Goal: Task Accomplishment & Management: Manage account settings

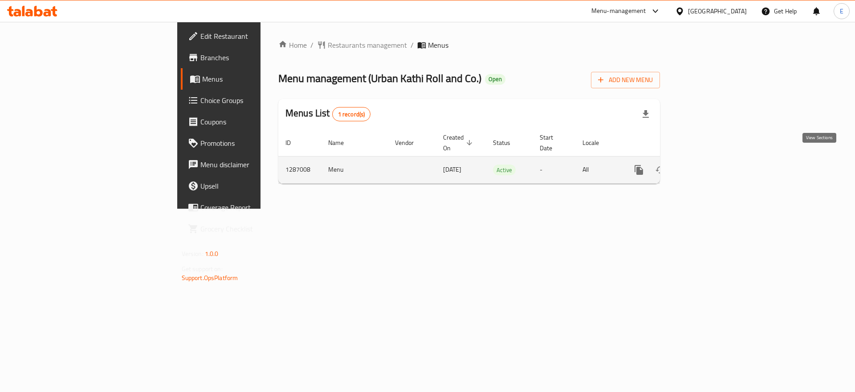
click at [707, 166] on icon "enhanced table" at bounding box center [703, 170] width 8 height 8
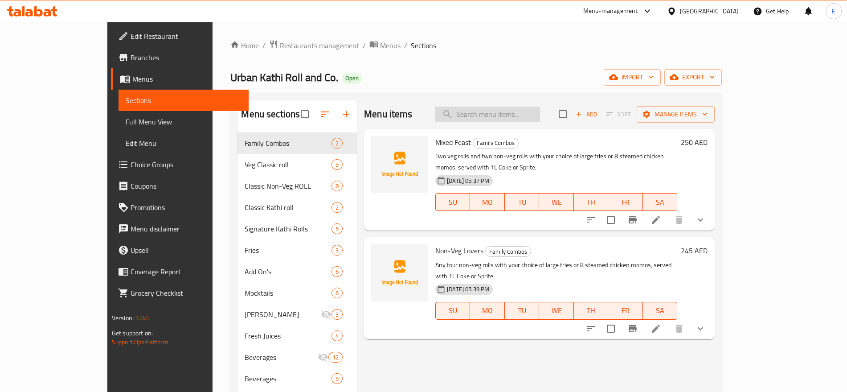
paste input "Veggie Feast"
click at [525, 113] on input "Veggie Feast" at bounding box center [487, 114] width 105 height 16
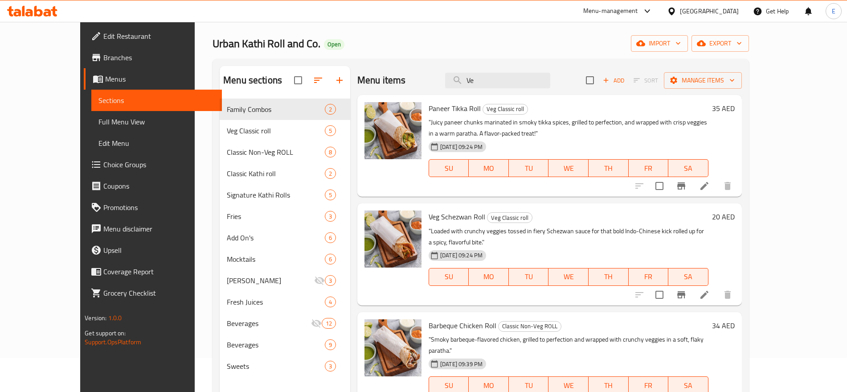
type input "V"
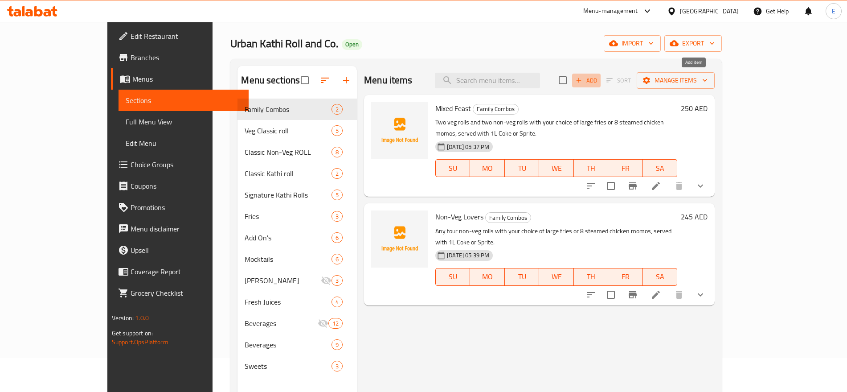
click at [598, 78] on span "Add" at bounding box center [586, 80] width 24 height 10
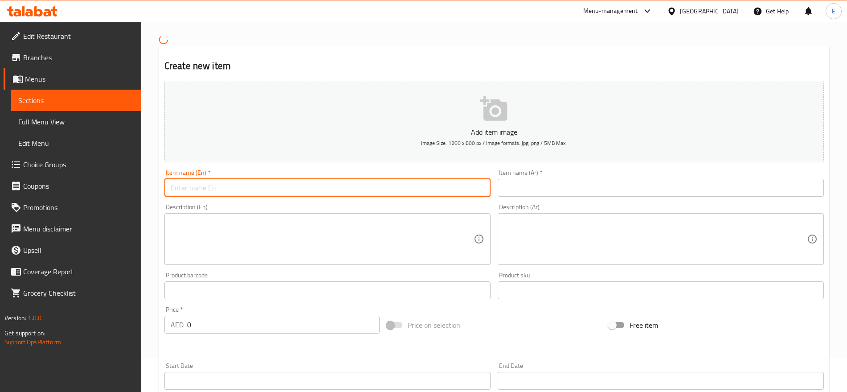
paste input "Veggie Feast"
click at [363, 195] on input "Veggie Feast" at bounding box center [327, 188] width 326 height 18
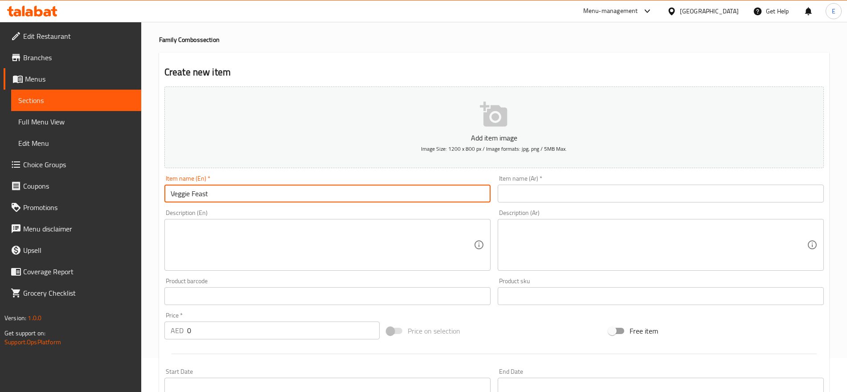
type input "Veggie Feast"
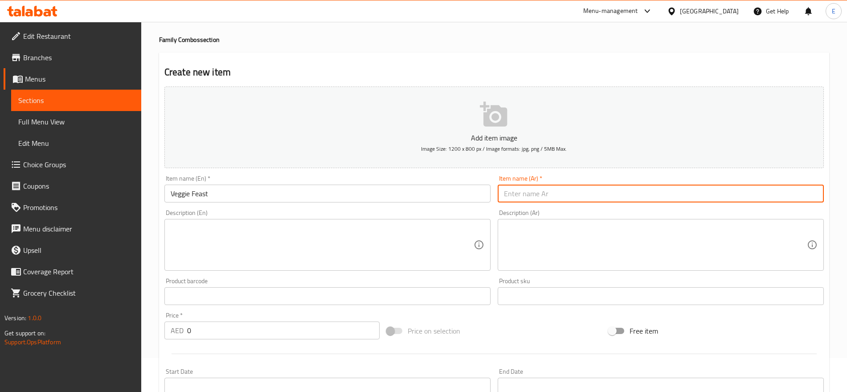
click at [566, 184] on input "text" at bounding box center [661, 193] width 326 height 18
type input "م"
type input "فيجي فيست"
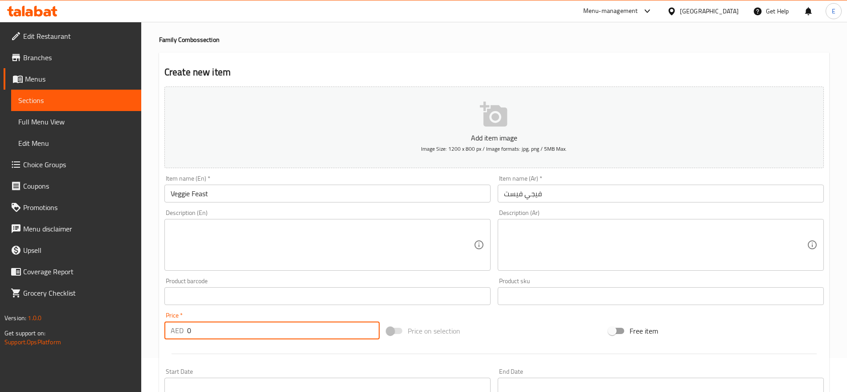
drag, startPoint x: 208, startPoint y: 329, endPoint x: 118, endPoint y: 325, distance: 89.2
click at [118, 325] on div "Edit Restaurant Branches Menus Sections Full Menu View Edit Menu Choice Groups …" at bounding box center [423, 292] width 847 height 608
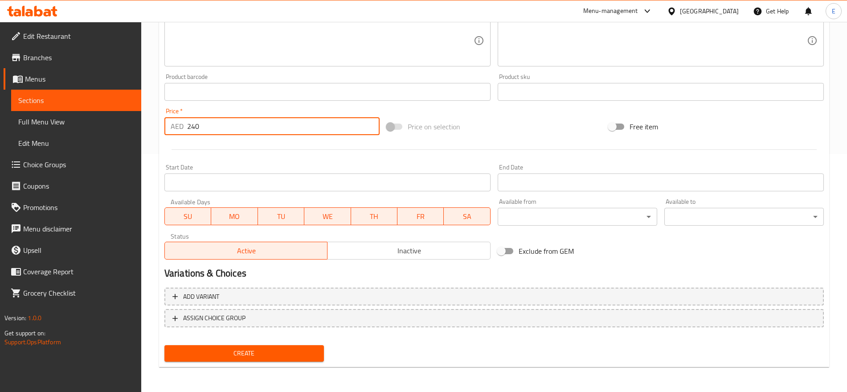
type input "240"
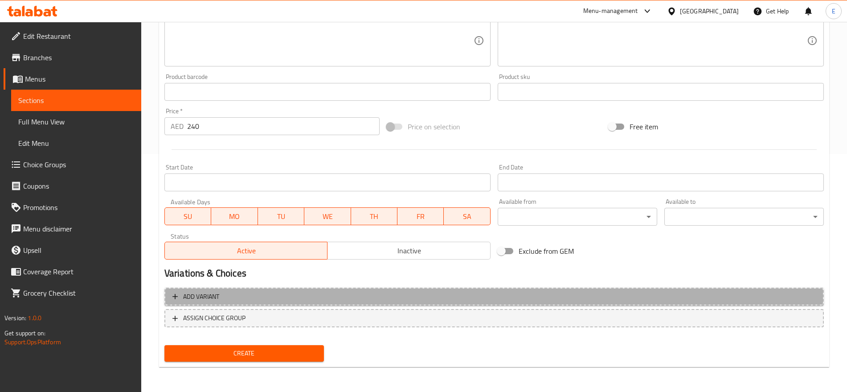
click at [241, 291] on span "Add variant" at bounding box center [493, 296] width 643 height 11
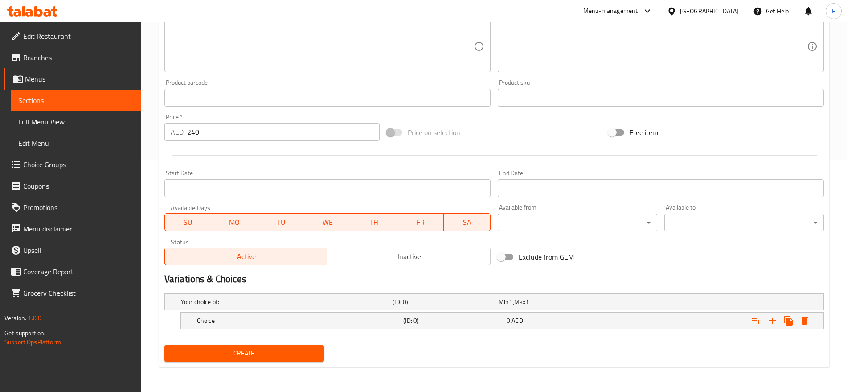
scroll to position [232, 0]
click at [245, 306] on h5 "Choice" at bounding box center [285, 301] width 208 height 9
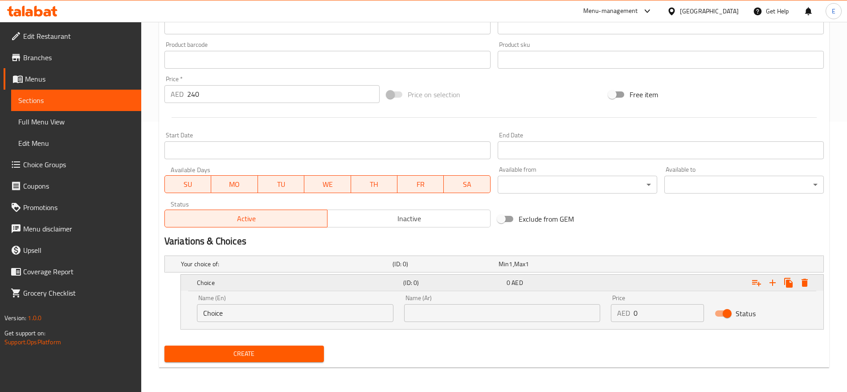
scroll to position [270, 0]
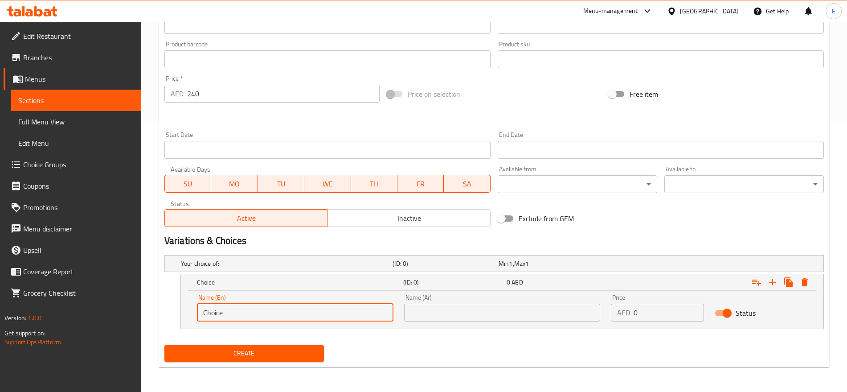
click at [248, 312] on input "Choice" at bounding box center [295, 312] width 196 height 18
paste input "Cheese Melt Paneer Roll"
paste input "text"
type input "Cheese Melt Paneer Roll"
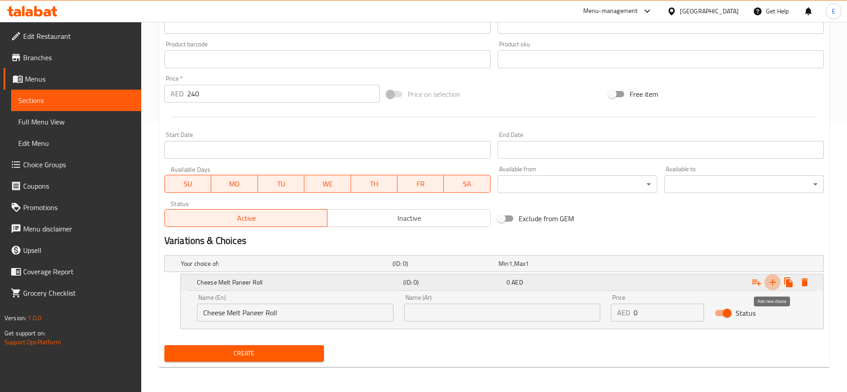
click at [772, 285] on icon "Expand" at bounding box center [772, 282] width 11 height 11
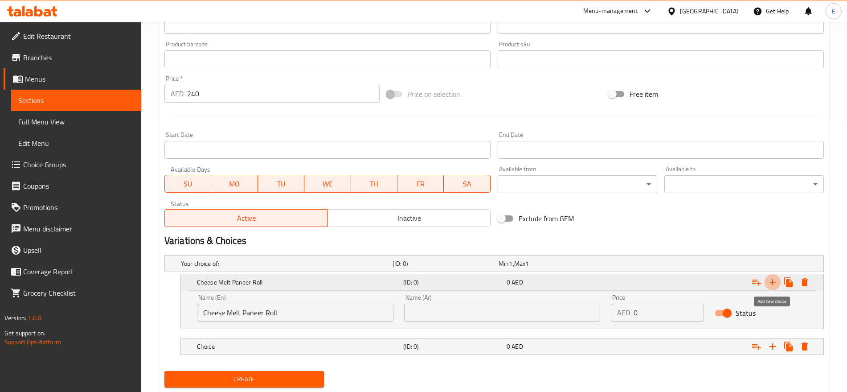
click at [772, 285] on icon "Expand" at bounding box center [772, 282] width 11 height 11
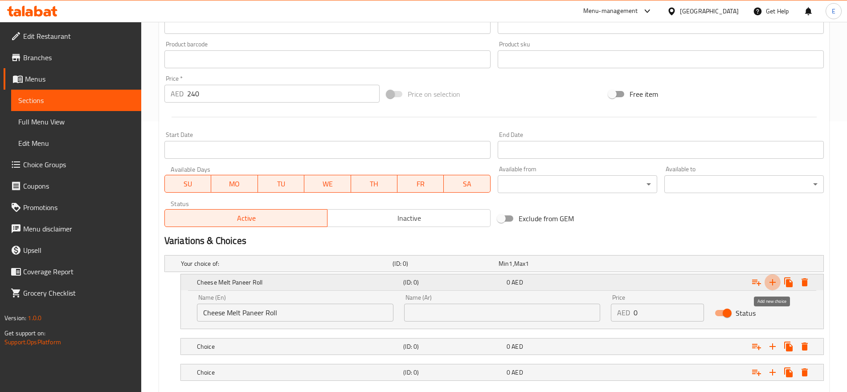
click at [772, 285] on icon "Expand" at bounding box center [772, 282] width 11 height 11
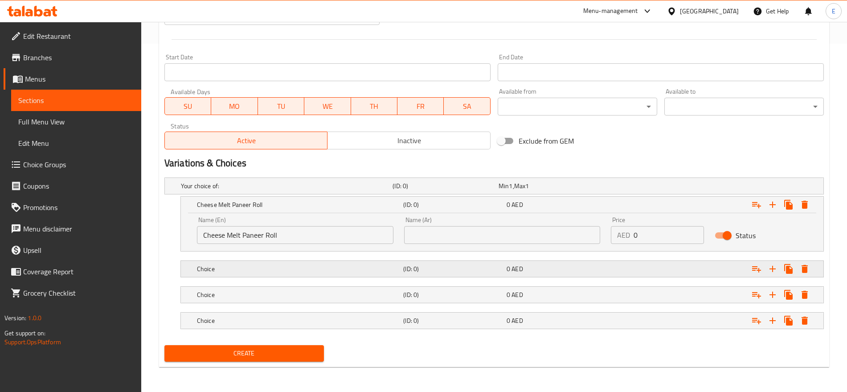
drag, startPoint x: 262, startPoint y: 274, endPoint x: 269, endPoint y: 265, distance: 12.1
click at [269, 196] on div "Choice (ID: 0) 0 AED" at bounding box center [496, 186] width 635 height 20
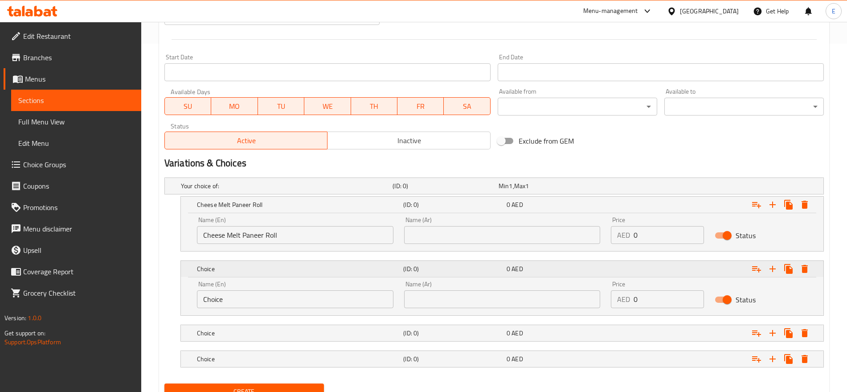
click at [269, 209] on h5 "Choice" at bounding box center [298, 204] width 203 height 9
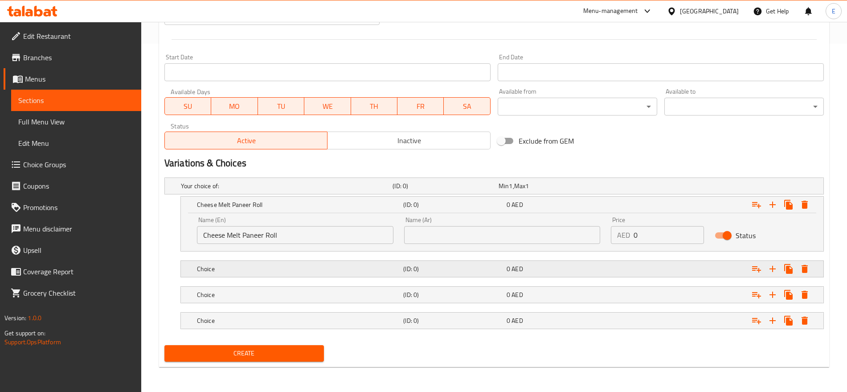
click at [269, 190] on h5 "Choice" at bounding box center [285, 185] width 208 height 9
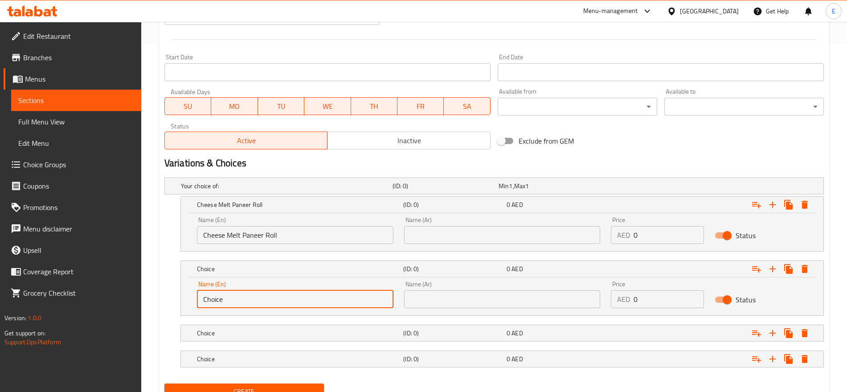
click at [278, 297] on input "Choice" at bounding box center [295, 299] width 196 height 18
paste input "Paneer Tikka Roll"
type input "Paneer Tikka Roll"
click at [236, 196] on div "Choice (ID: 0) 0 AED" at bounding box center [496, 186] width 635 height 20
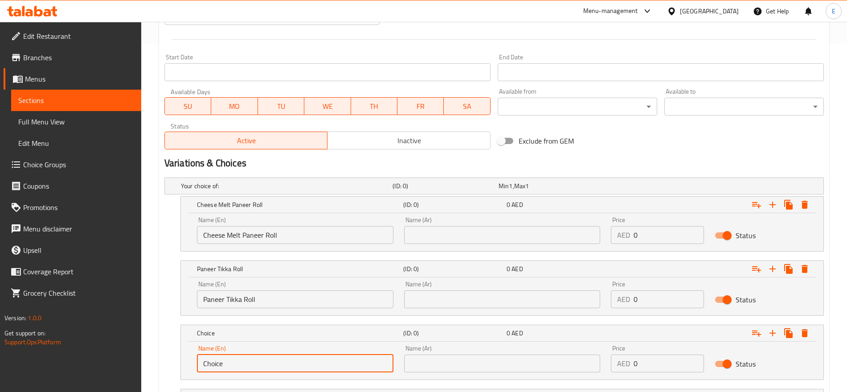
click at [272, 360] on input "Choice" at bounding box center [295, 363] width 196 height 18
paste input "Veg Schezwan Roll"
type input "Veg Schezwan Roll"
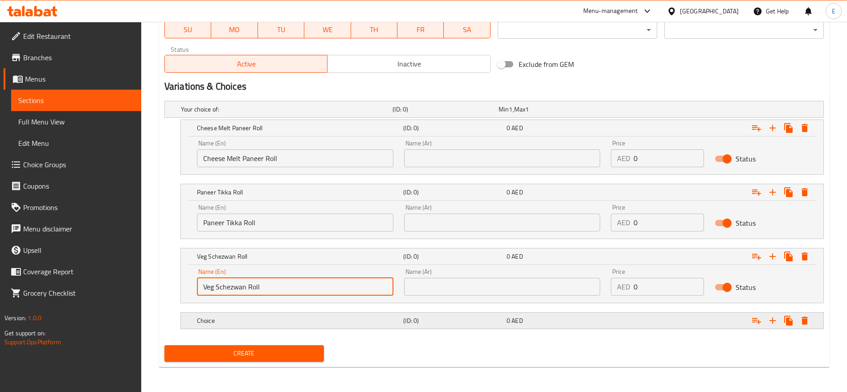
click at [248, 114] on h5 "Choice" at bounding box center [285, 109] width 208 height 9
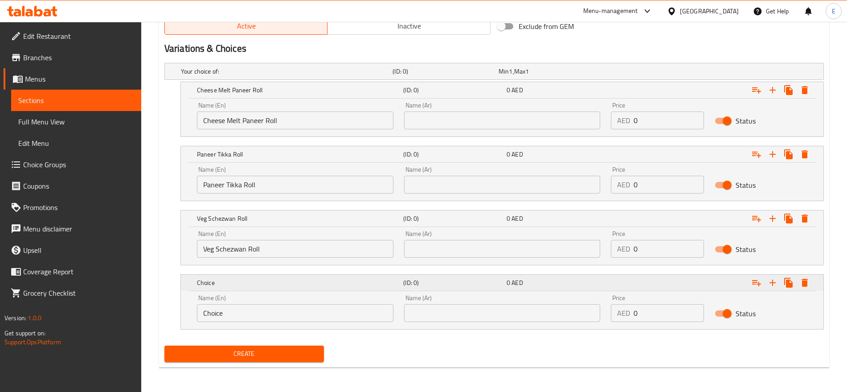
scroll to position [463, 0]
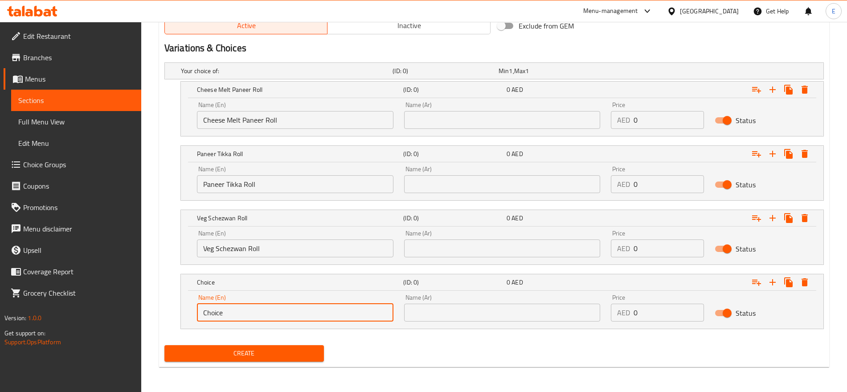
click at [252, 312] on input "Choice" at bounding box center [295, 312] width 196 height 18
paste input "eesy [PERSON_NAME] Roll"
type input "Cheesy Corn Salasa Roll"
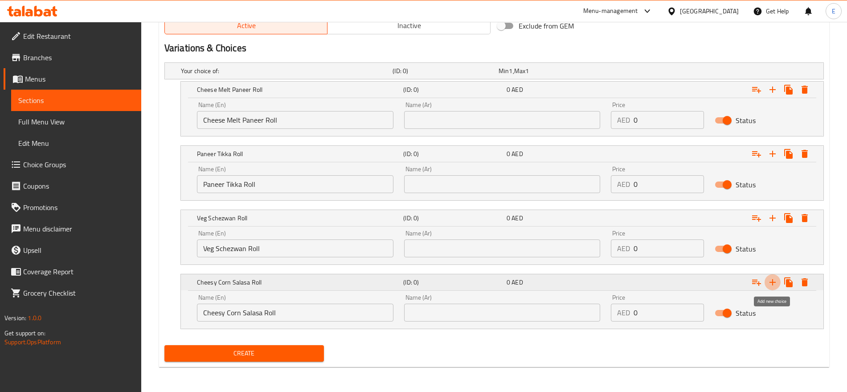
click at [773, 281] on icon "Expand" at bounding box center [772, 282] width 6 height 6
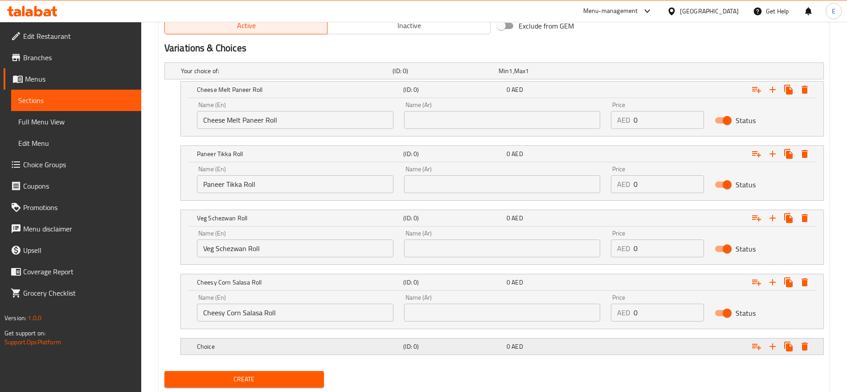
click at [211, 75] on h5 "Choice" at bounding box center [285, 70] width 208 height 9
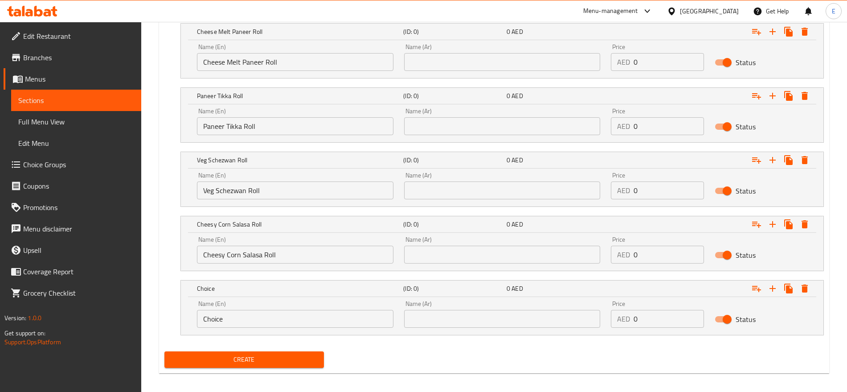
scroll to position [521, 0]
click at [228, 319] on input "Choice" at bounding box center [295, 318] width 196 height 18
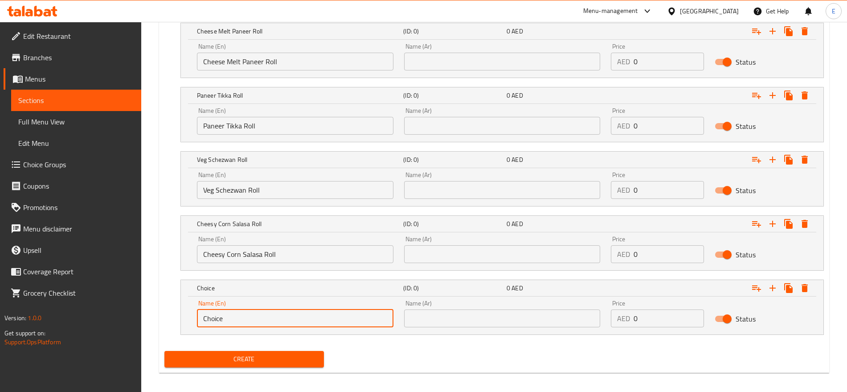
paste input "Fries & cheese roll"
click at [222, 318] on input "Fries & cheese roll" at bounding box center [295, 318] width 196 height 18
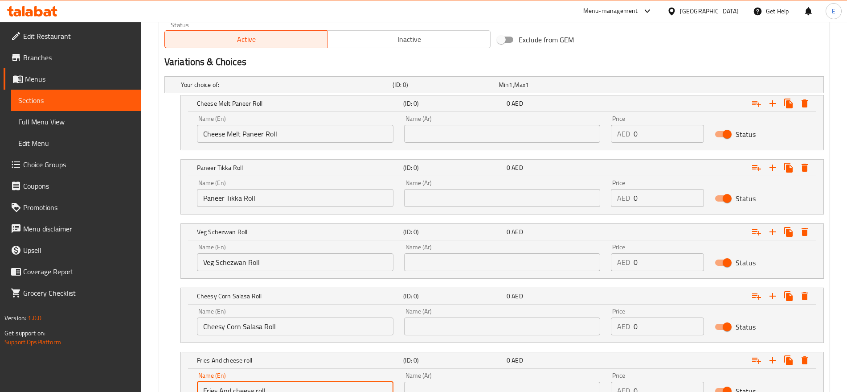
scroll to position [449, 0]
type input "Fries And cheese roll"
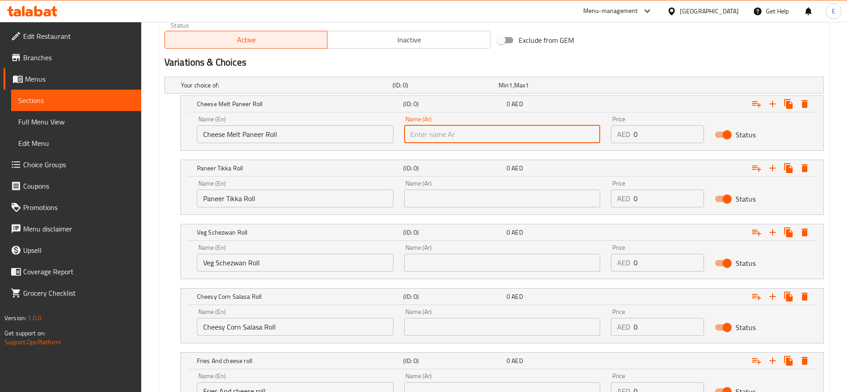
click at [487, 129] on input "text" at bounding box center [502, 134] width 196 height 18
type input "رول بانير جبنة ذائبة"
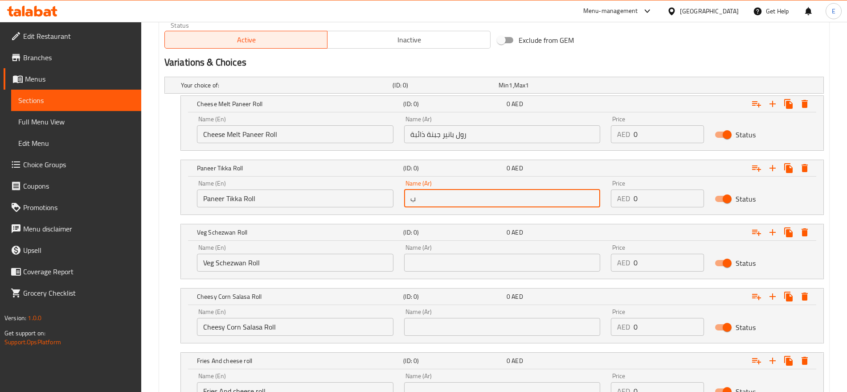
click at [437, 200] on input "ب" at bounding box center [502, 198] width 196 height 18
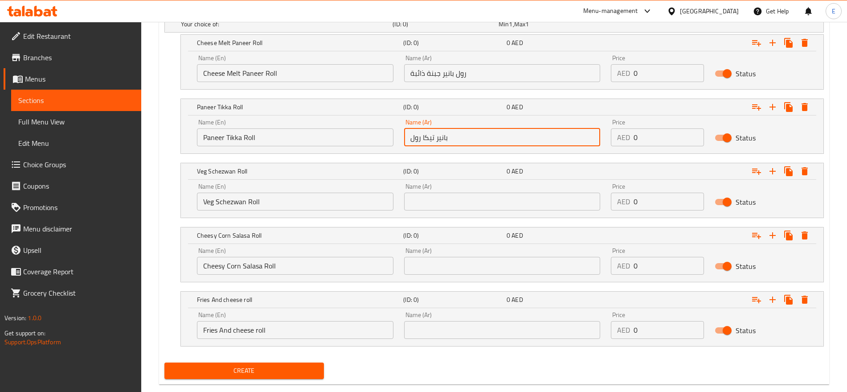
scroll to position [511, 0]
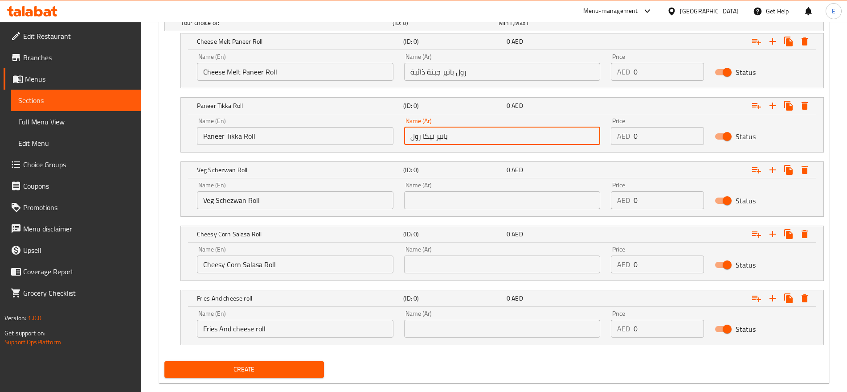
type input "بانير تيكا رول"
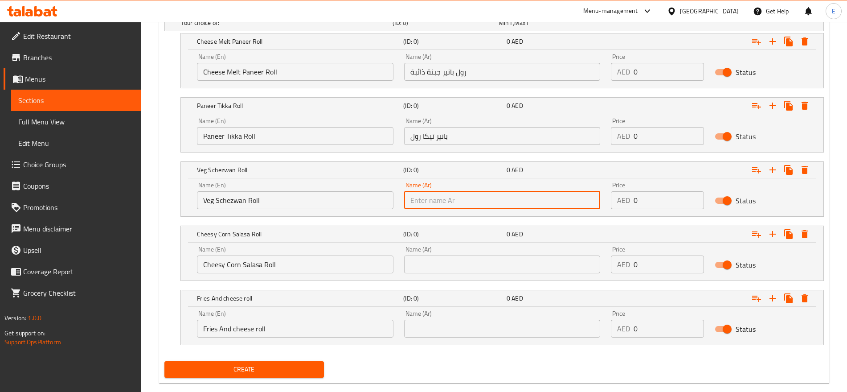
click at [432, 204] on input "text" at bounding box center [502, 200] width 196 height 18
type input "ش"
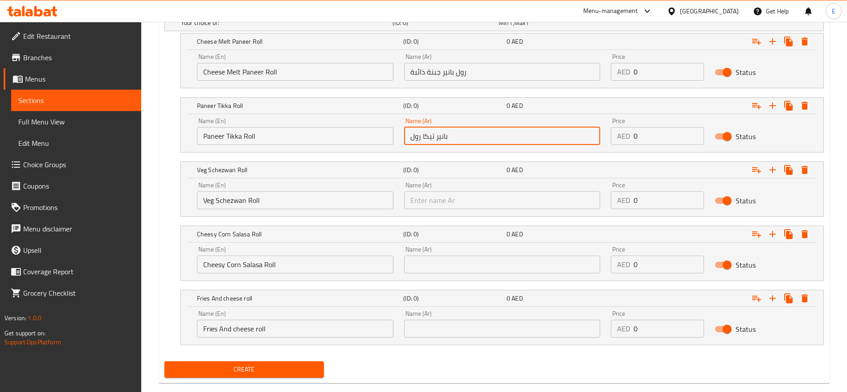
drag, startPoint x: 422, startPoint y: 136, endPoint x: 341, endPoint y: 121, distance: 82.9
click at [341, 121] on div "Name (En) Paneer Tikka Roll Name (En) Name (Ar) بانير تيكا رول Name (Ar) Price …" at bounding box center [502, 131] width 621 height 38
type input "رول بانير تيكا"
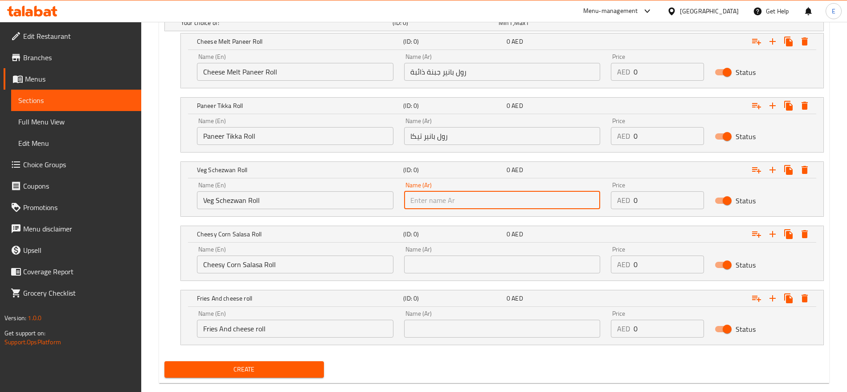
click at [427, 193] on input "text" at bounding box center [502, 200] width 196 height 18
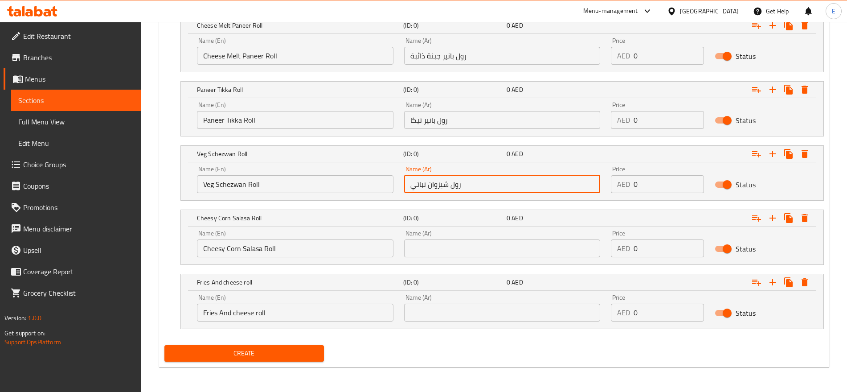
type input "رول شيزوان نباتي"
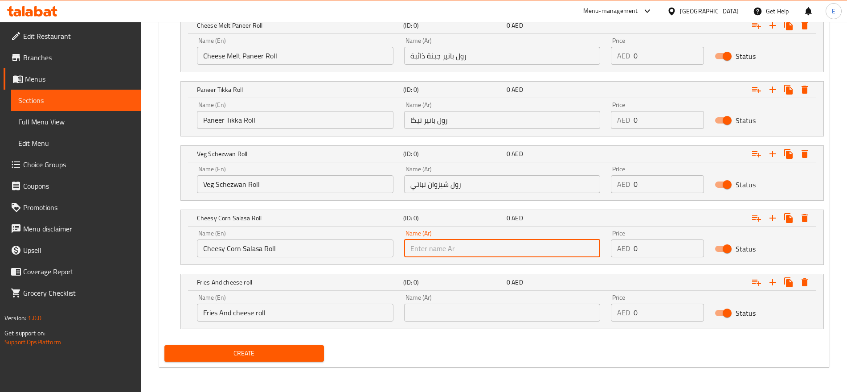
click at [425, 250] on input "text" at bounding box center [502, 248] width 196 height 18
type input "رول صلصة مع ذرة بالجبن"
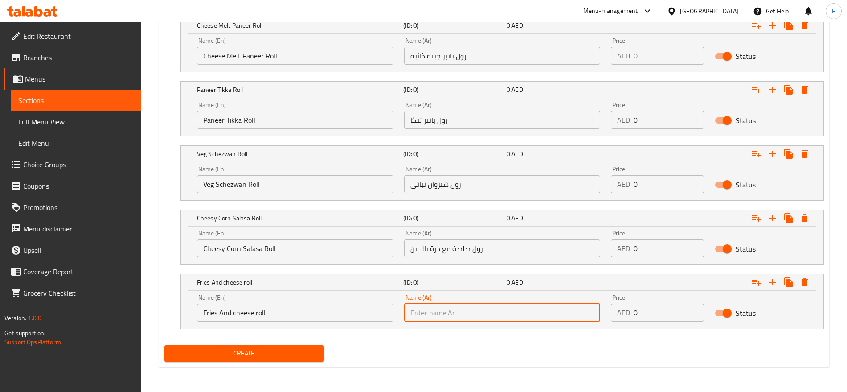
click at [457, 316] on input "text" at bounding box center [502, 312] width 196 height 18
type input "رول بطاطس مقلية وجبنة"
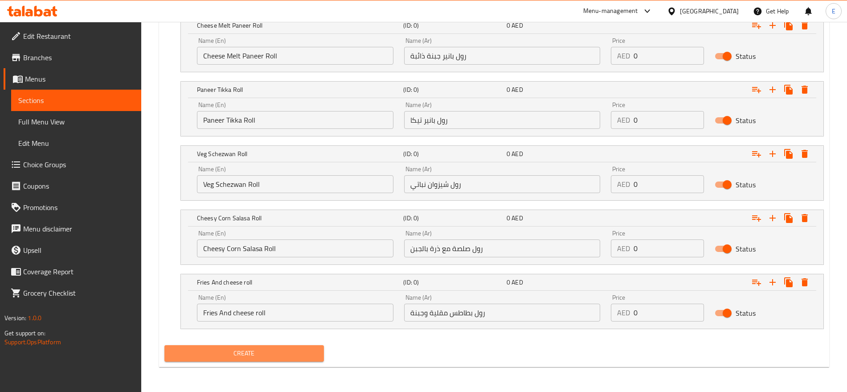
click at [280, 354] on span "Create" at bounding box center [244, 352] width 145 height 11
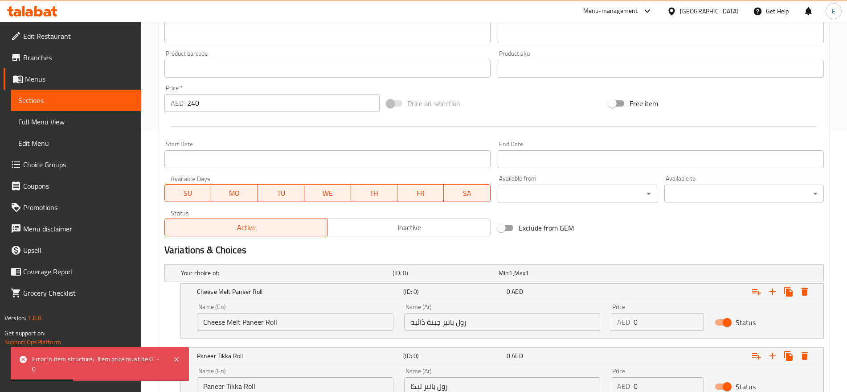
scroll to position [260, 0]
drag, startPoint x: 505, startPoint y: 226, endPoint x: 466, endPoint y: 212, distance: 41.1
click at [466, 212] on div "Active Inactive" at bounding box center [327, 224] width 326 height 27
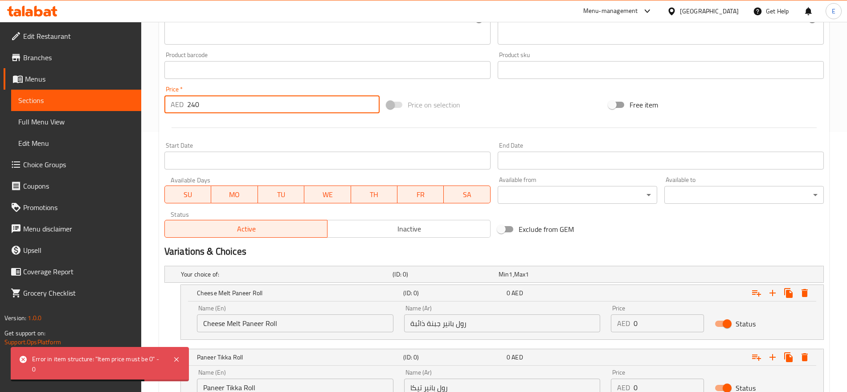
drag, startPoint x: 213, startPoint y: 106, endPoint x: 160, endPoint y: 99, distance: 53.5
click at [160, 99] on div "Create new item Add item image Image Size: 1200 x 800 px / Image formats: jpg, …" at bounding box center [494, 230] width 670 height 807
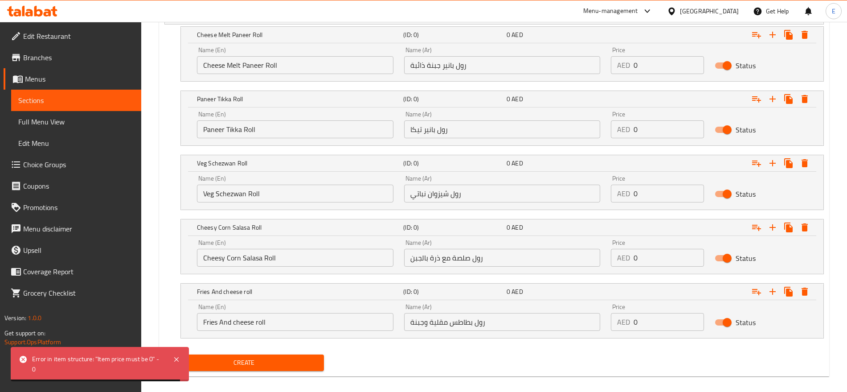
scroll to position [527, 0]
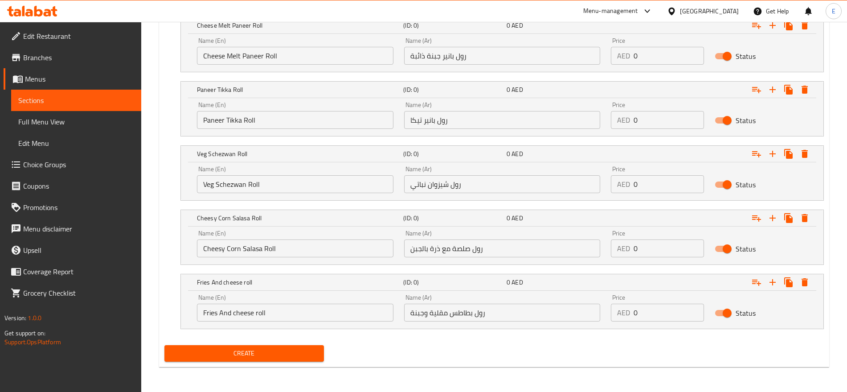
type input "0"
drag, startPoint x: 645, startPoint y: 53, endPoint x: 577, endPoint y: 35, distance: 69.6
click at [577, 35] on div "Name (En) Cheese Melt Paneer Roll Name (En) Name (Ar) رول بانير جبنة ذائبة Name…" at bounding box center [502, 51] width 621 height 38
paste input "24"
type input "240"
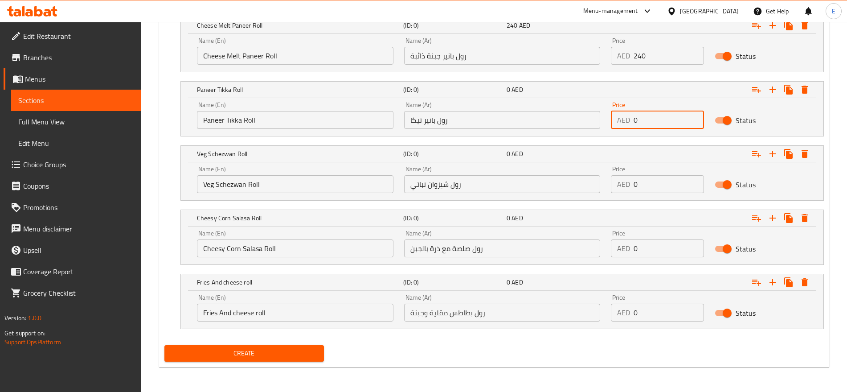
drag, startPoint x: 646, startPoint y: 116, endPoint x: 592, endPoint y: 105, distance: 55.0
click at [592, 105] on div "Name (En) Paneer Tikka Roll Name (En) Name (Ar) رول بانير تيكا Name (Ar) Price …" at bounding box center [502, 115] width 621 height 38
paste input "24"
type input "240"
drag, startPoint x: 647, startPoint y: 187, endPoint x: 569, endPoint y: 164, distance: 81.1
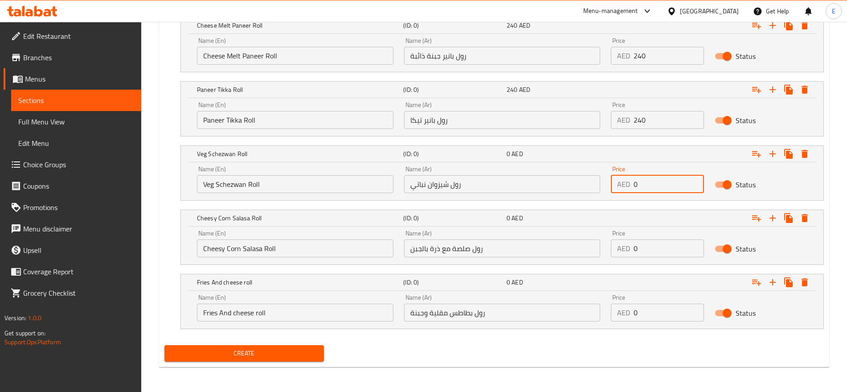
click at [569, 164] on div "Name (En) Veg Schezwan Roll Name (En) Name (Ar) رول شيزوان نباتي Name (Ar) Pric…" at bounding box center [502, 179] width 621 height 38
paste input "24"
type input "240"
drag, startPoint x: 649, startPoint y: 247, endPoint x: 600, endPoint y: 241, distance: 49.8
click at [600, 241] on div "Name (En) [PERSON_NAME] Roll Name (En) Name (Ar) رول صلصة مع ذرة بالجبن Name (A…" at bounding box center [502, 244] width 621 height 38
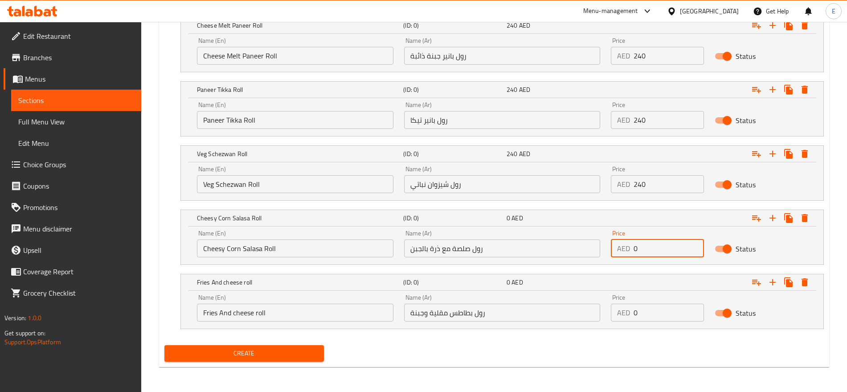
paste input "24"
type input "240"
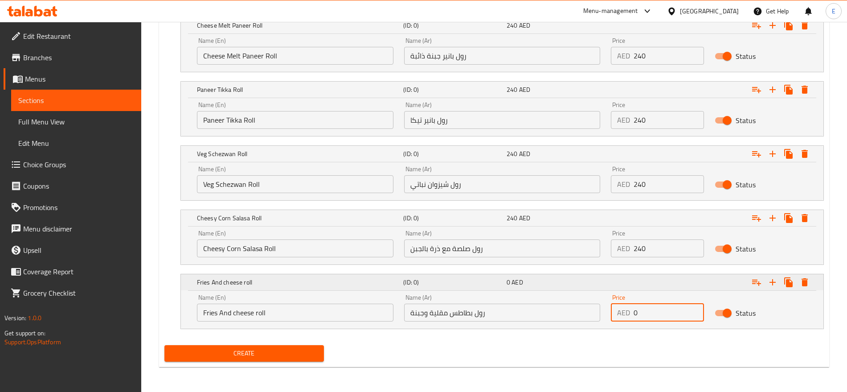
drag, startPoint x: 649, startPoint y: 306, endPoint x: 500, endPoint y: 275, distance: 151.5
click at [500, 275] on div "Fries And cheese roll (ID: 0) 0 AED Name (En) Fries And cheese roll Name (En) N…" at bounding box center [502, 301] width 642 height 54
paste input "24"
type input "240"
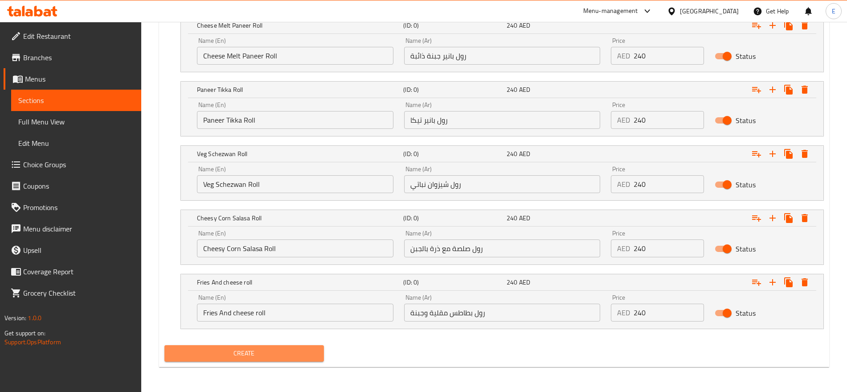
click at [242, 355] on span "Create" at bounding box center [244, 352] width 145 height 11
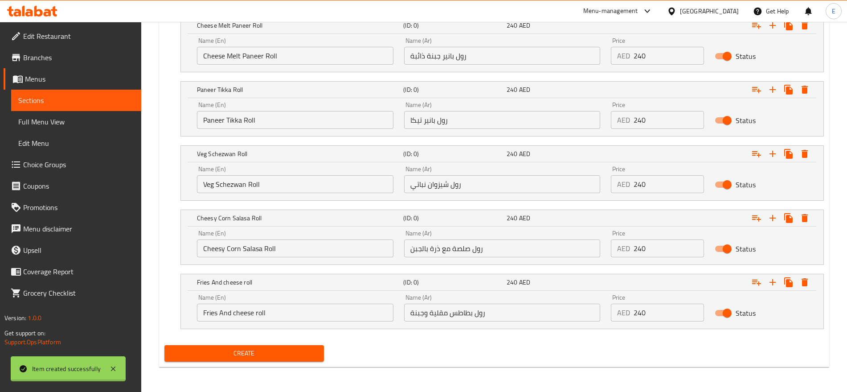
scroll to position [0, 0]
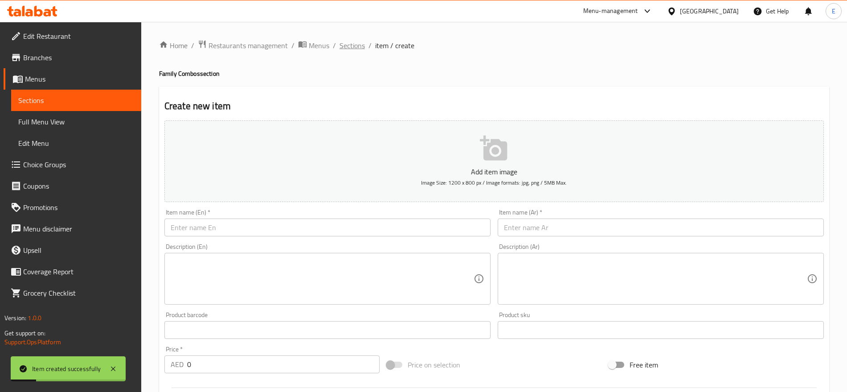
click at [353, 45] on span "Sections" at bounding box center [351, 45] width 25 height 11
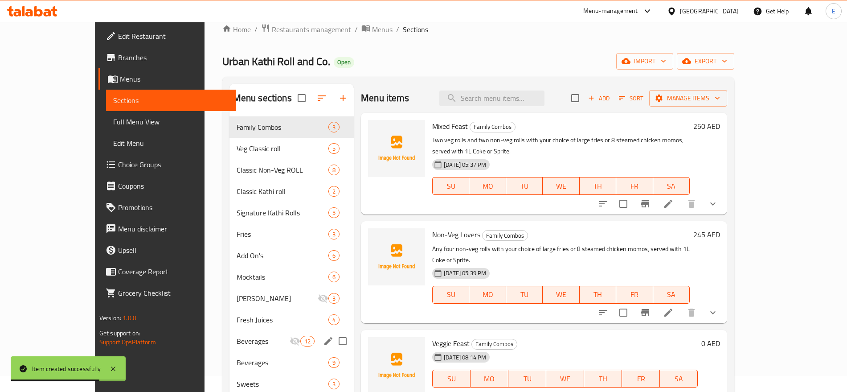
scroll to position [15, 0]
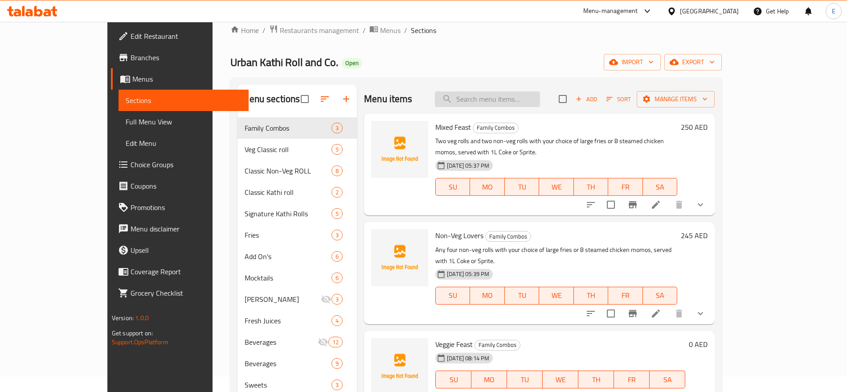
paste input "4. Non-Veg Duo"
click at [515, 101] on input "search" at bounding box center [487, 99] width 105 height 16
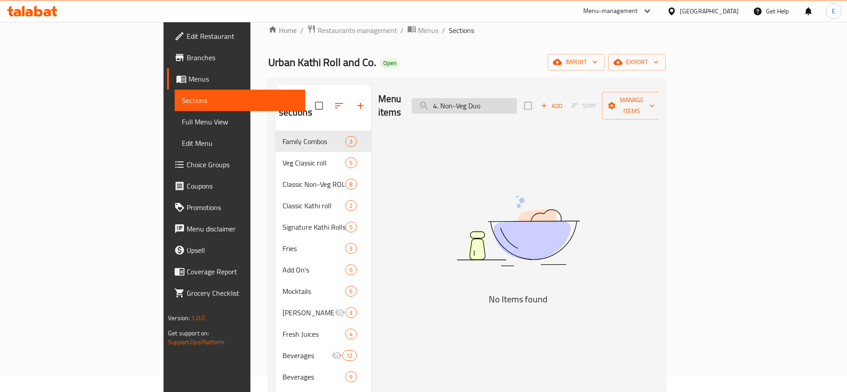
click at [503, 98] on input "4. Non-Veg Duo" at bounding box center [464, 106] width 105 height 16
click at [516, 98] on input "Non-Veg Duo" at bounding box center [464, 106] width 105 height 16
paste input "1. Big Mixed Platter"
click at [505, 98] on input "1. Big Mixed Platter" at bounding box center [464, 106] width 105 height 16
type input "B"
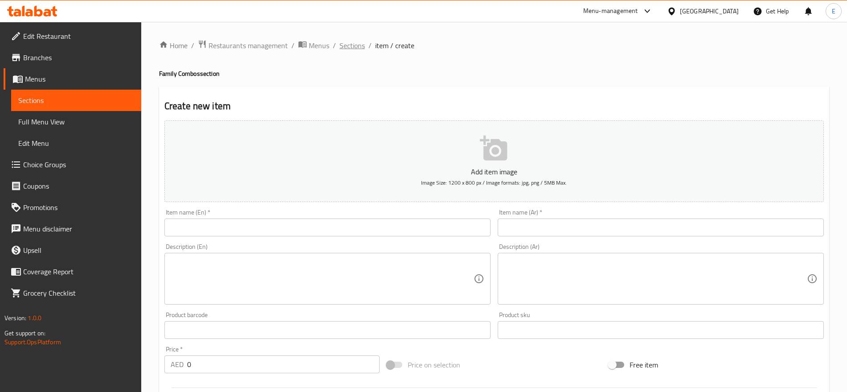
click at [342, 44] on span "Sections" at bounding box center [351, 45] width 25 height 11
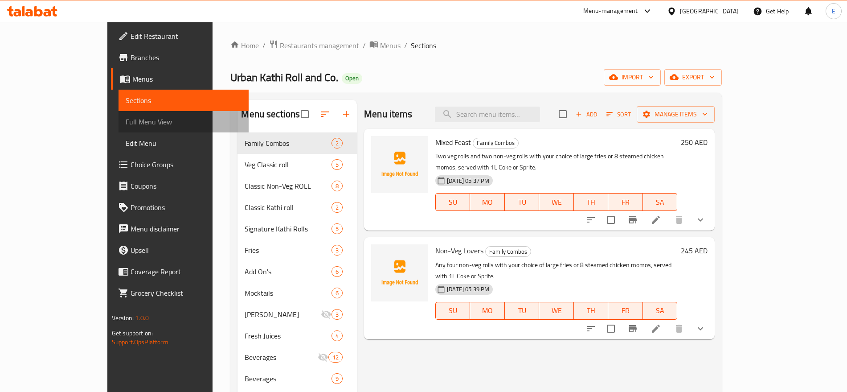
click at [126, 118] on span "Full Menu View" at bounding box center [184, 121] width 116 height 11
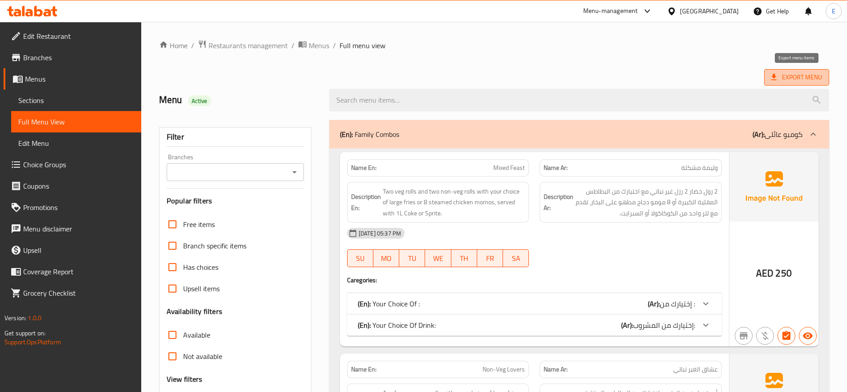
click at [803, 78] on span "Export Menu" at bounding box center [796, 77] width 51 height 11
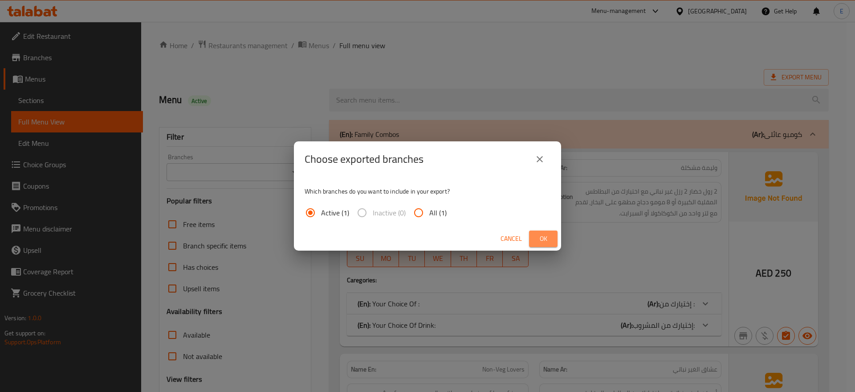
click at [540, 231] on button "Ok" at bounding box center [543, 238] width 29 height 16
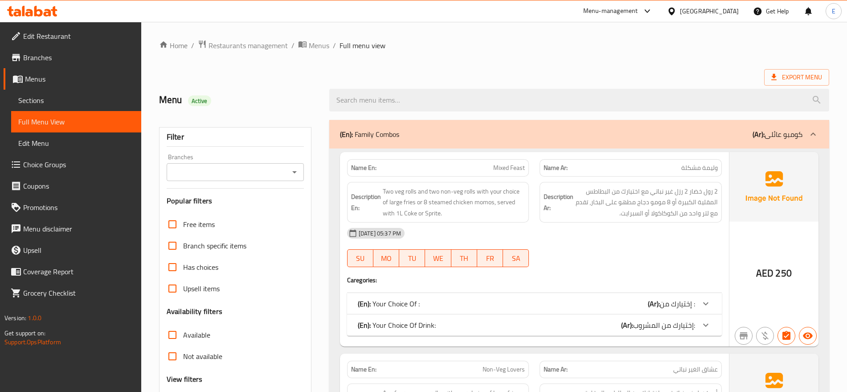
scroll to position [173, 0]
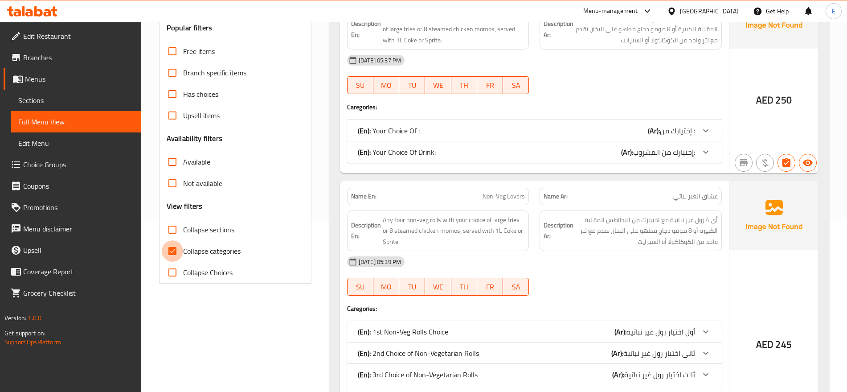
click at [175, 252] on input "Collapse categories" at bounding box center [172, 250] width 21 height 21
checkbox input "false"
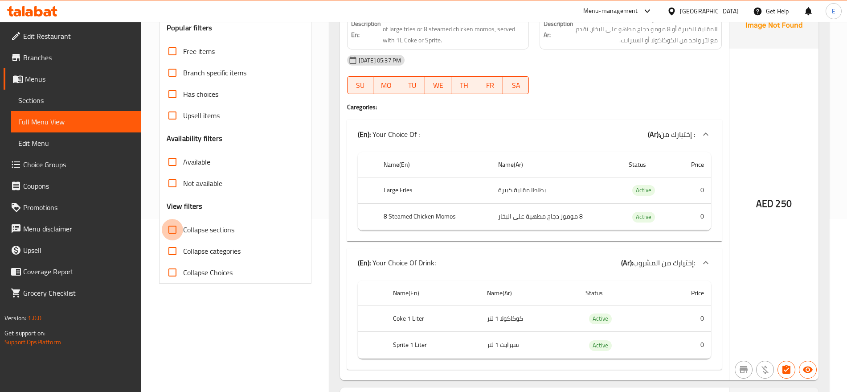
click at [182, 225] on input "Collapse sections" at bounding box center [172, 229] width 21 height 21
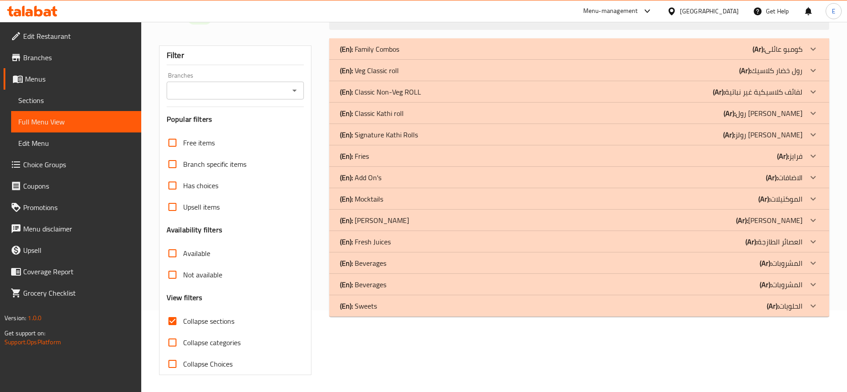
scroll to position [82, 0]
click at [494, 50] on div "(En): Family Combos (Ar): كومبو عائلى" at bounding box center [571, 48] width 462 height 11
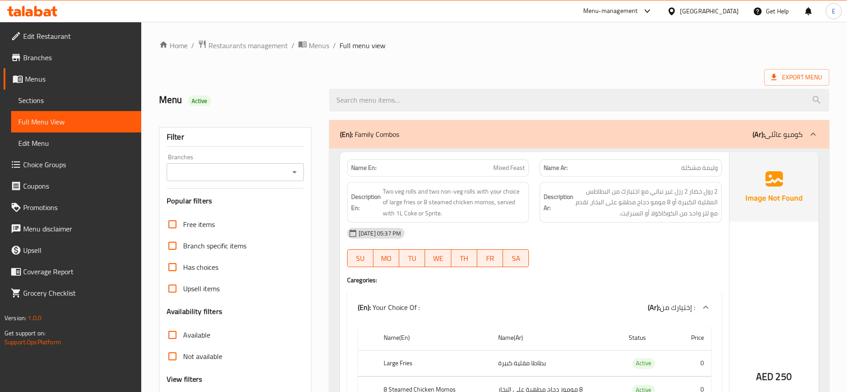
scroll to position [219, 0]
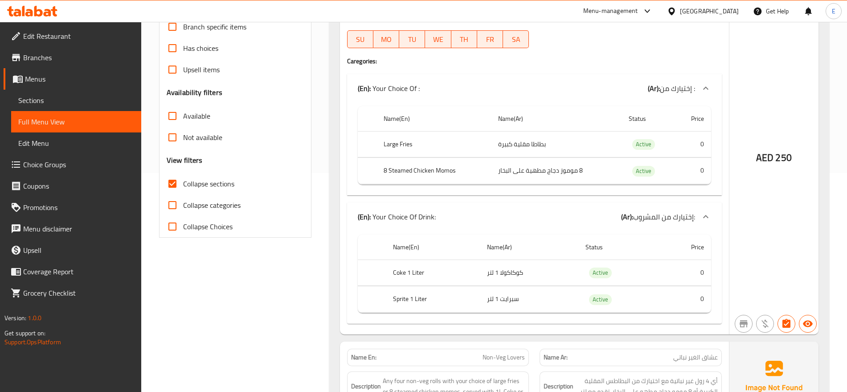
click at [204, 179] on span "Collapse sections" at bounding box center [208, 183] width 51 height 11
click at [183, 179] on input "Collapse sections" at bounding box center [172, 183] width 21 height 21
checkbox input "false"
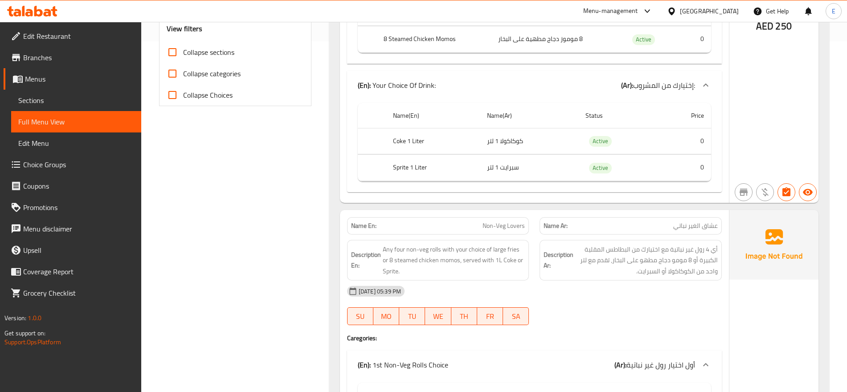
scroll to position [0, 0]
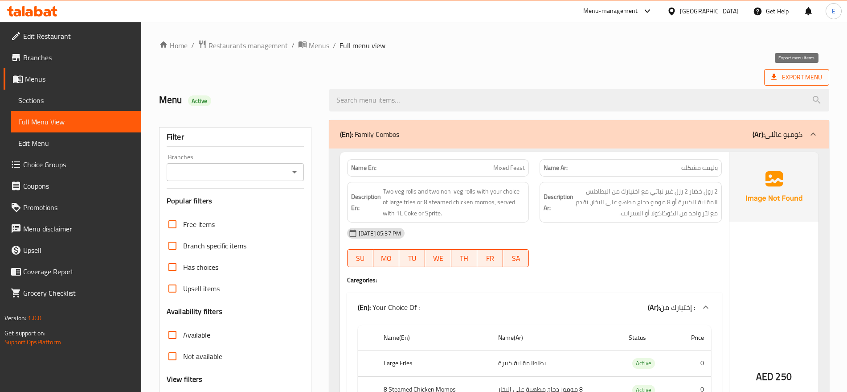
click at [787, 78] on span "Export Menu" at bounding box center [796, 77] width 51 height 11
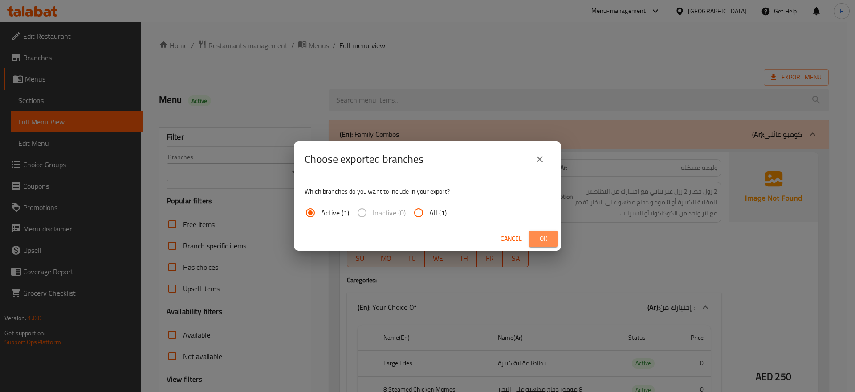
click at [549, 236] on span "Ok" at bounding box center [543, 238] width 14 height 11
